Goal: Task Accomplishment & Management: Use online tool/utility

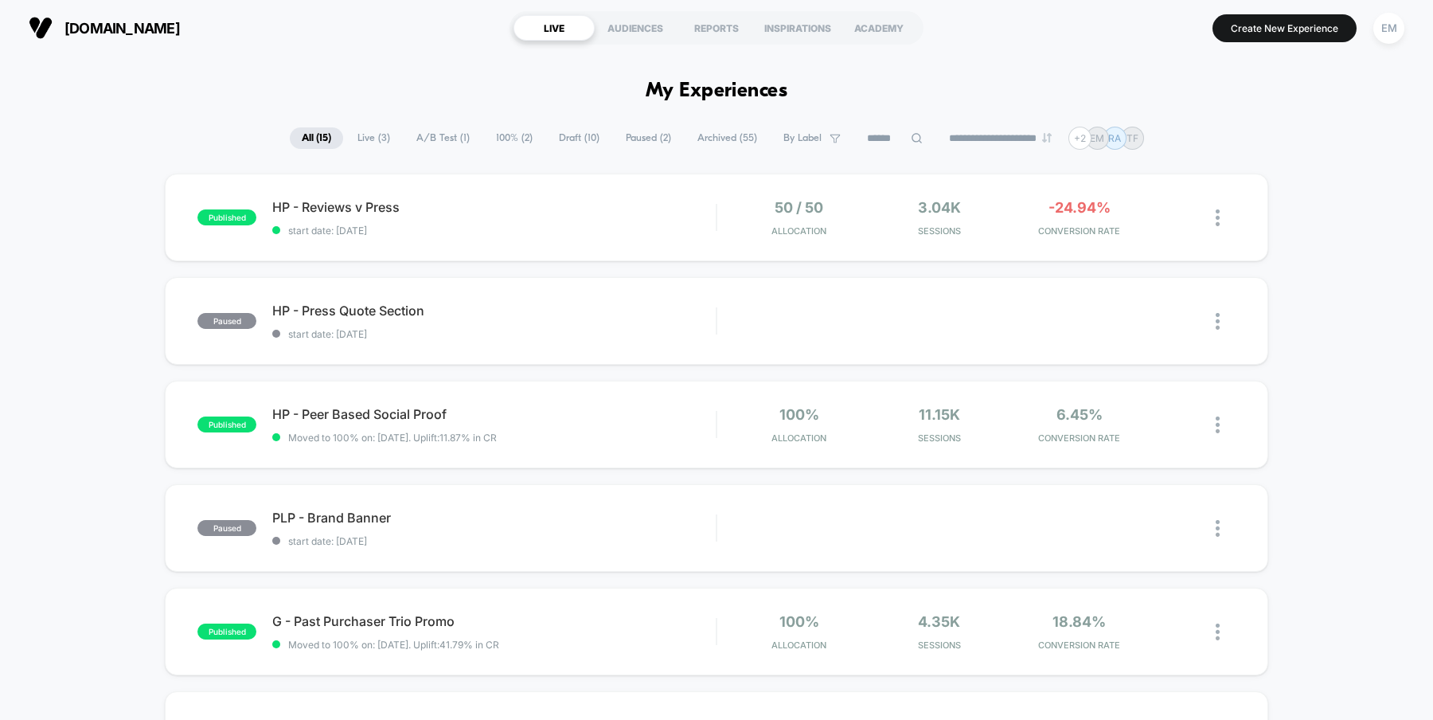
click at [1251, 135] on div "**********" at bounding box center [716, 138] width 1433 height 23
click at [482, 214] on div "HP - Reviews v Press Click to edit experience details Click to edit experience …" at bounding box center [493, 217] width 443 height 37
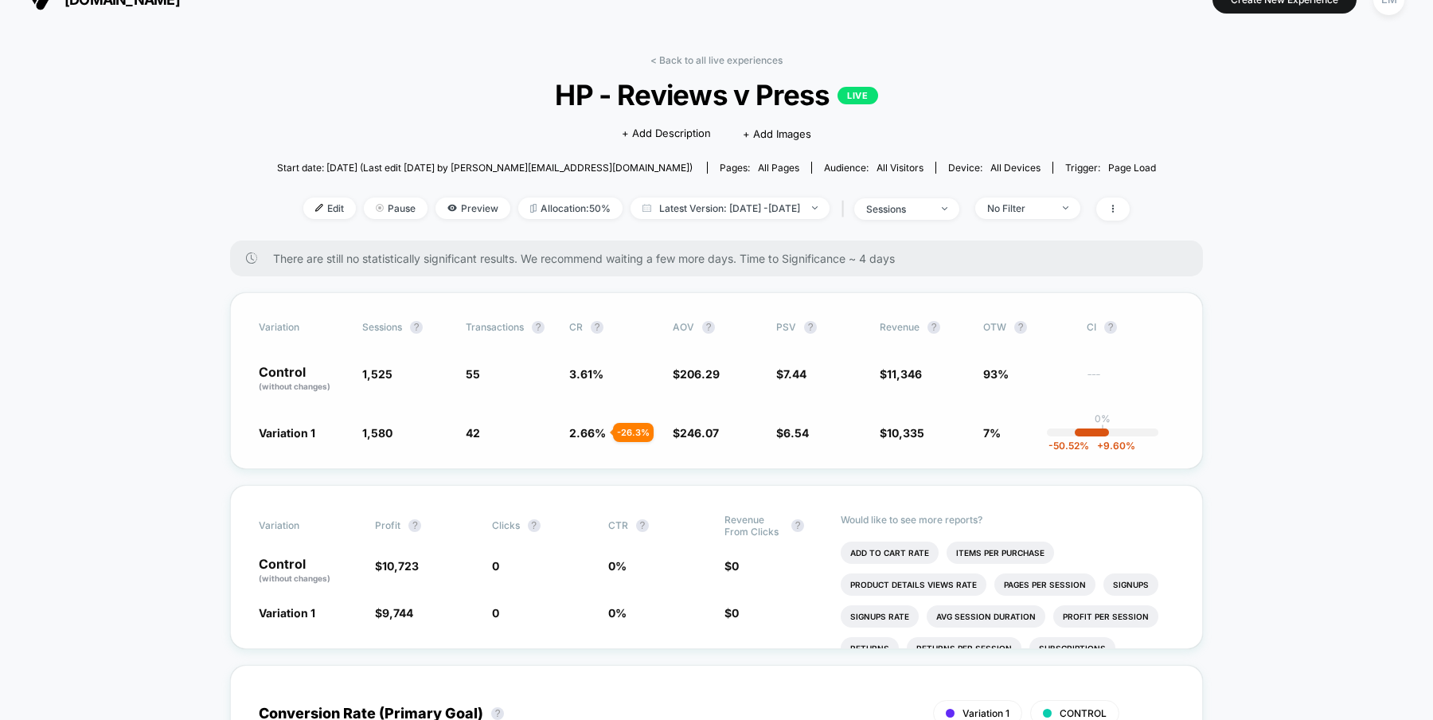
scroll to position [2, 0]
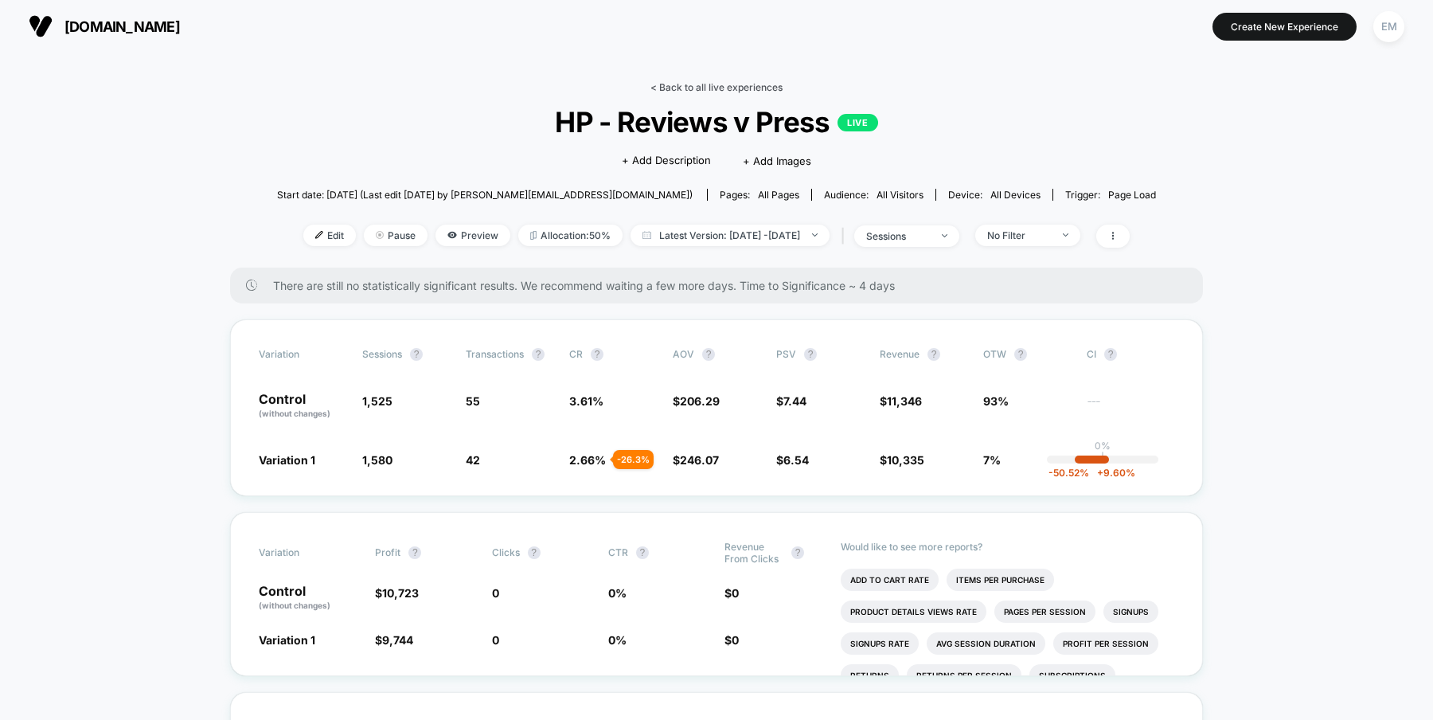
click at [744, 86] on link "< Back to all live experiences" at bounding box center [716, 87] width 132 height 12
